Goal: Find specific page/section

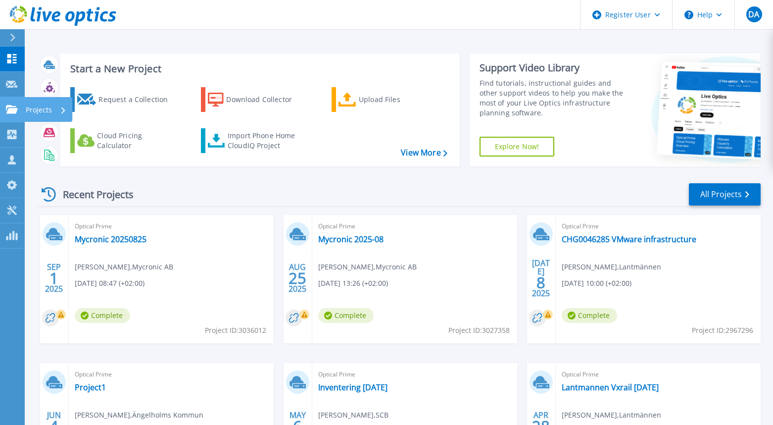
click at [16, 110] on icon at bounding box center [12, 109] width 12 height 8
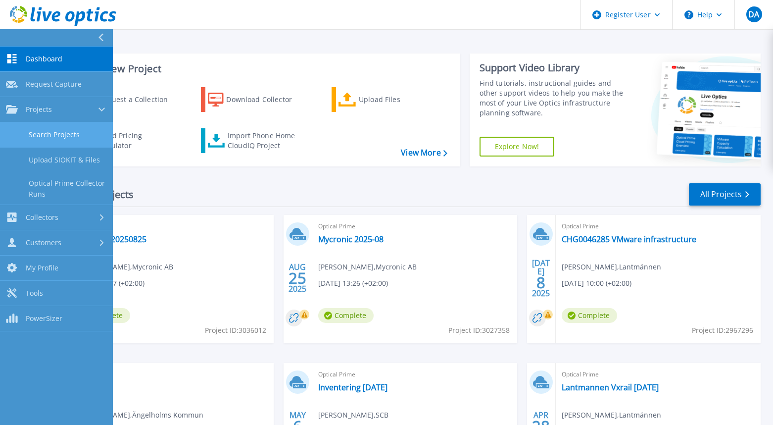
click at [75, 131] on link "Search Projects" at bounding box center [56, 134] width 113 height 25
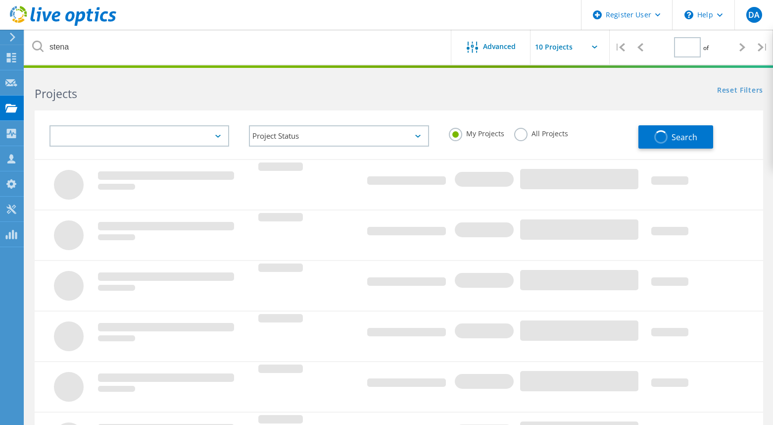
type input "1"
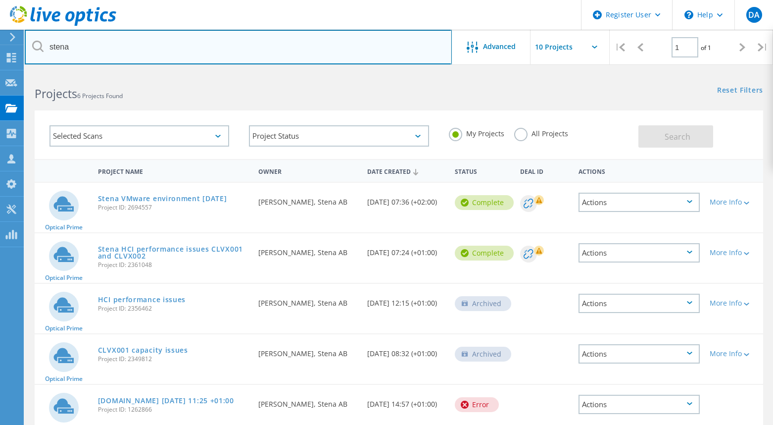
click at [31, 39] on input "stena" at bounding box center [238, 47] width 427 height 35
type input "[GEOGRAPHIC_DATA]"
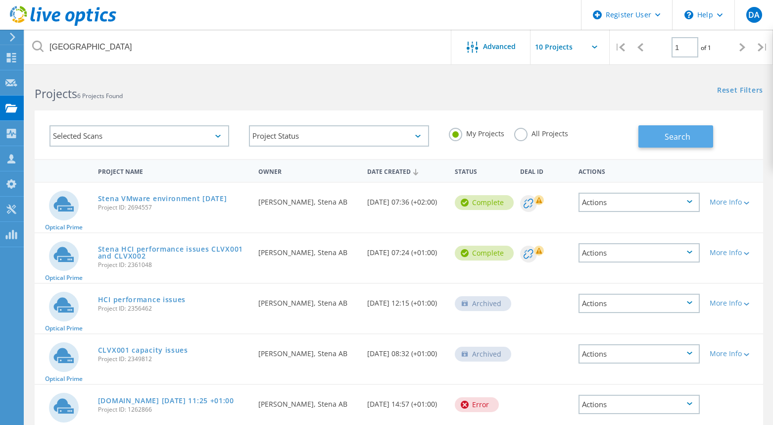
click at [682, 143] on button "Search" at bounding box center [675, 136] width 75 height 22
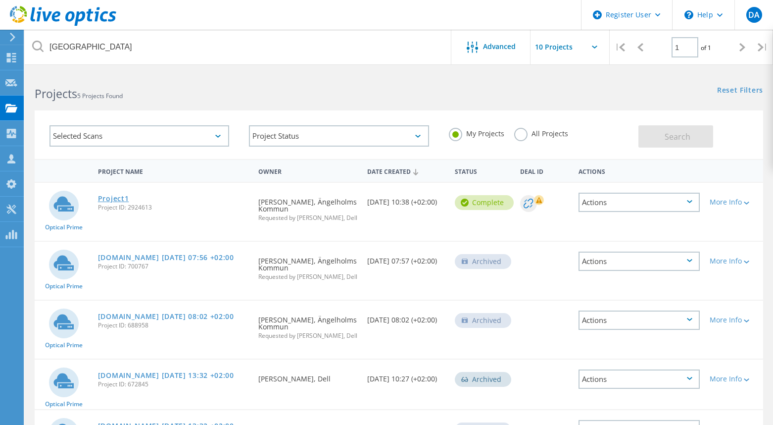
click at [114, 198] on link "Project1" at bounding box center [113, 198] width 31 height 7
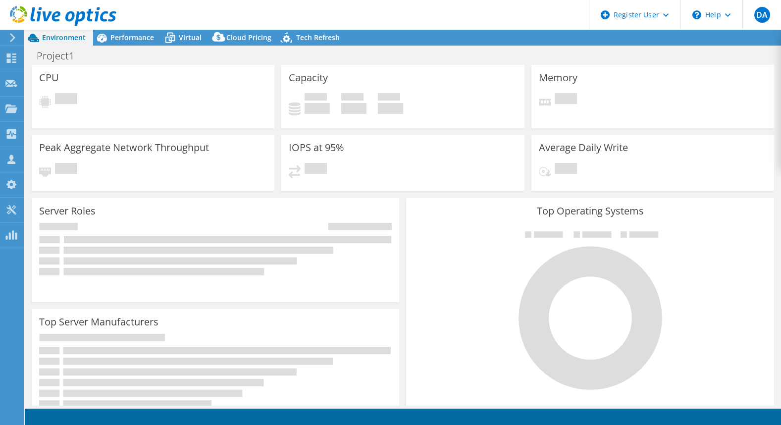
select select "USD"
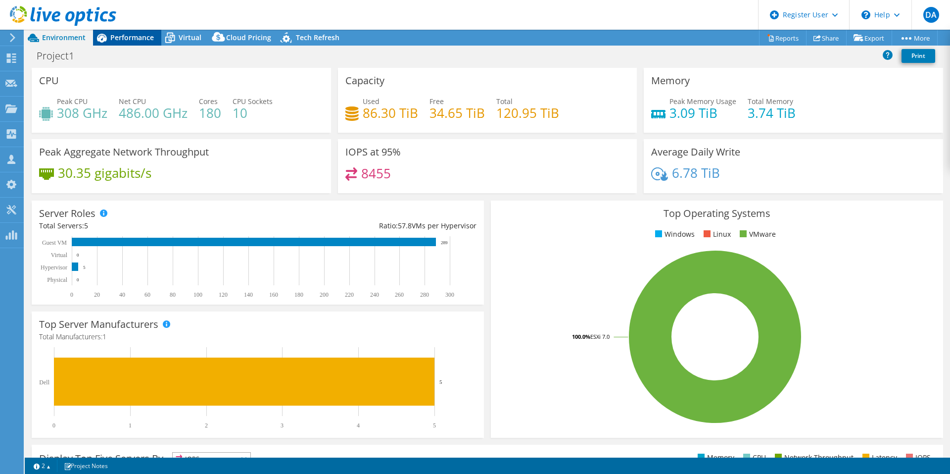
click at [141, 38] on span "Performance" at bounding box center [132, 37] width 44 height 9
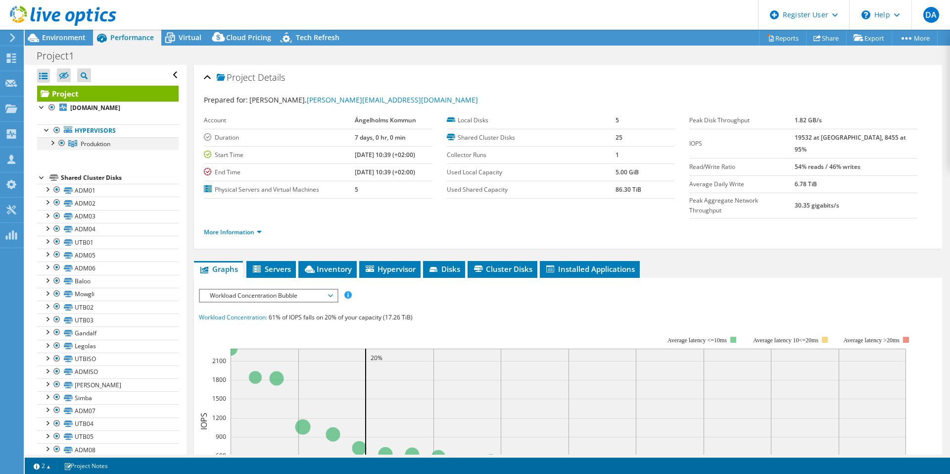
click at [50, 144] on div at bounding box center [52, 142] width 10 height 10
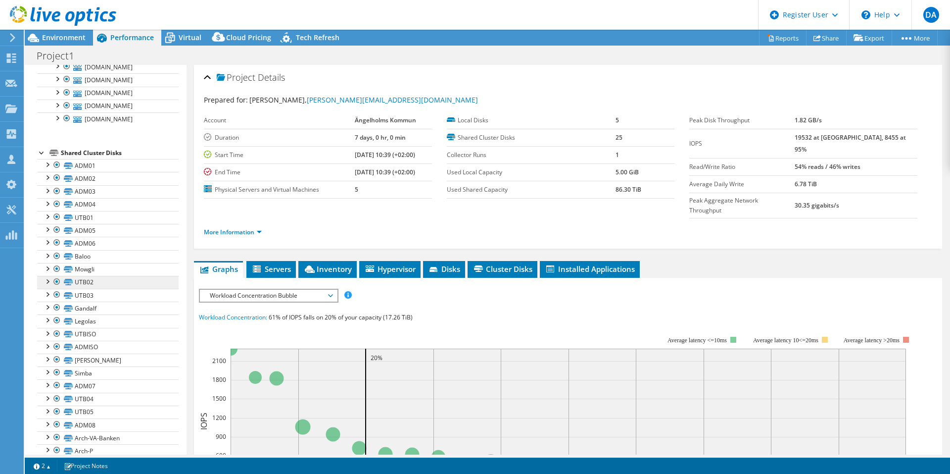
scroll to position [130, 0]
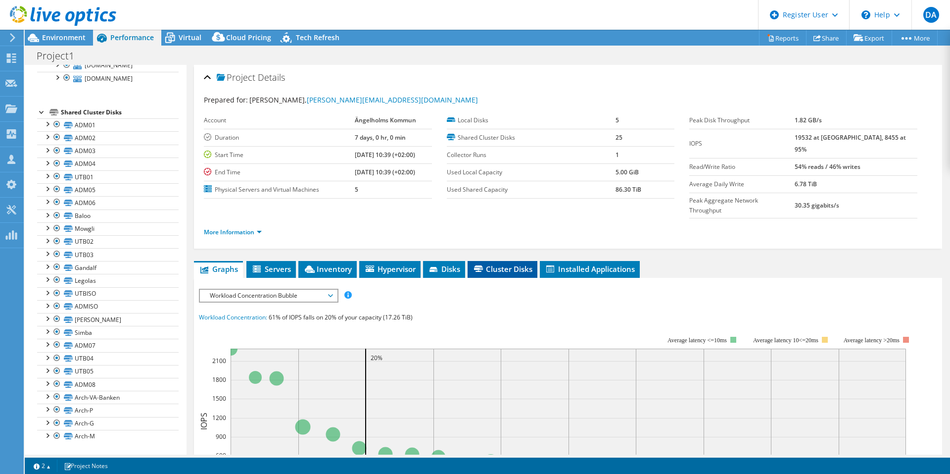
click at [491, 264] on span "Cluster Disks" at bounding box center [503, 269] width 60 height 10
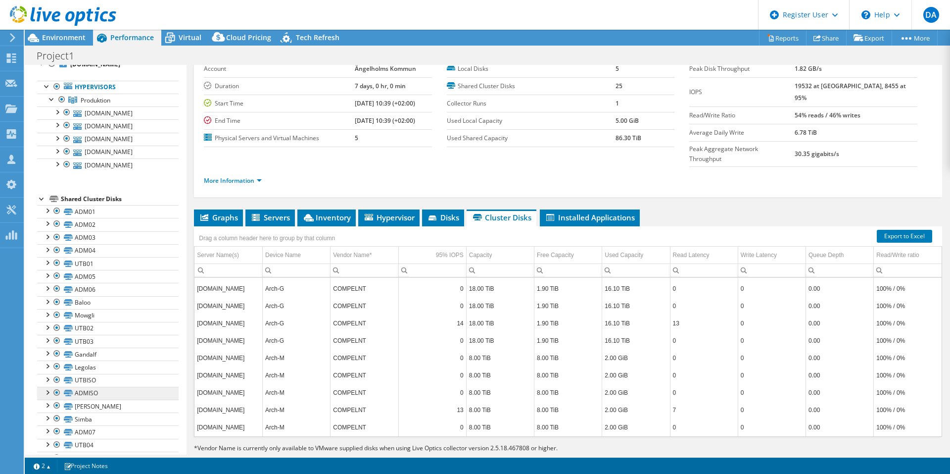
scroll to position [0, 0]
